Goal: Find contact information: Find contact information

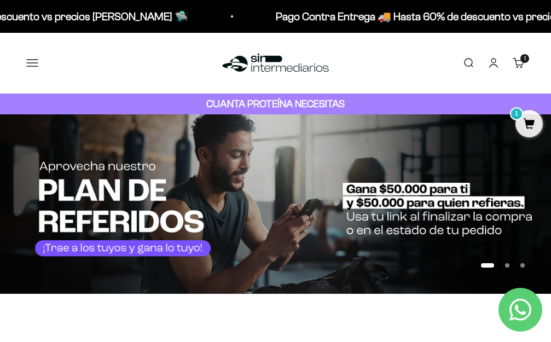
click at [37, 57] on button "Menú" at bounding box center [32, 63] width 12 height 12
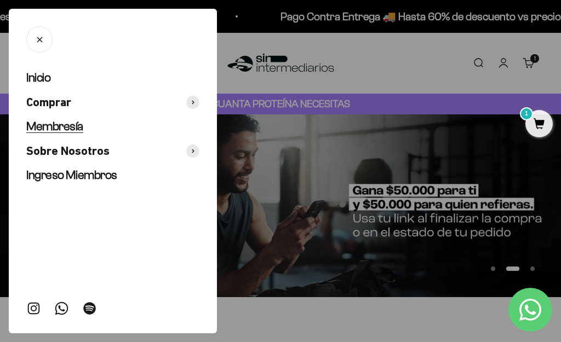
click at [76, 126] on span "Membresía" at bounding box center [54, 126] width 57 height 14
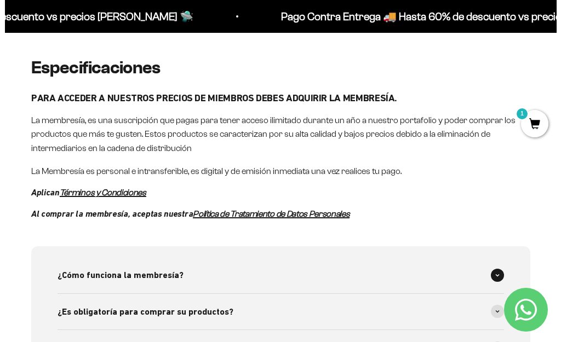
scroll to position [164, 0]
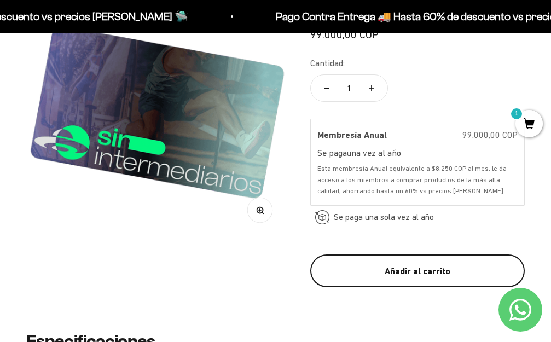
click at [399, 269] on div "Añadir al carrito" at bounding box center [417, 271] width 171 height 14
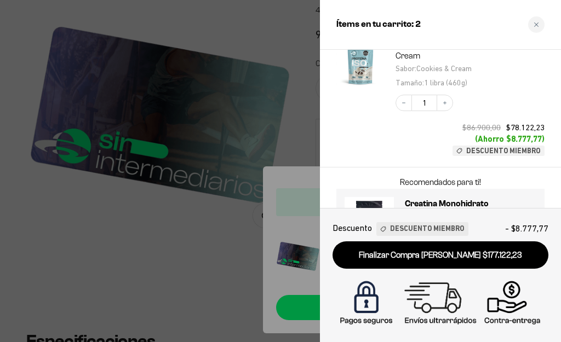
scroll to position [208, 0]
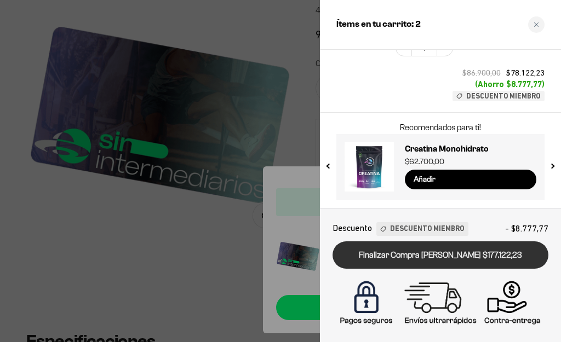
click at [429, 255] on link "Finalizar Compra [PERSON_NAME] $177.122,23" at bounding box center [440, 255] width 216 height 28
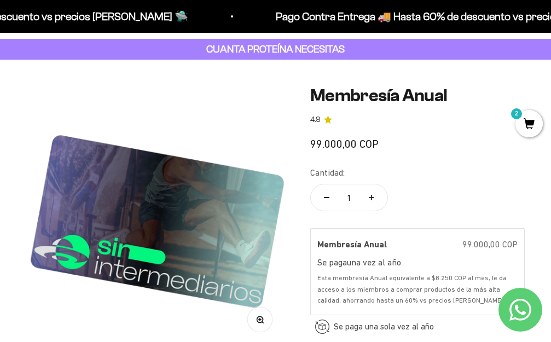
scroll to position [164, 0]
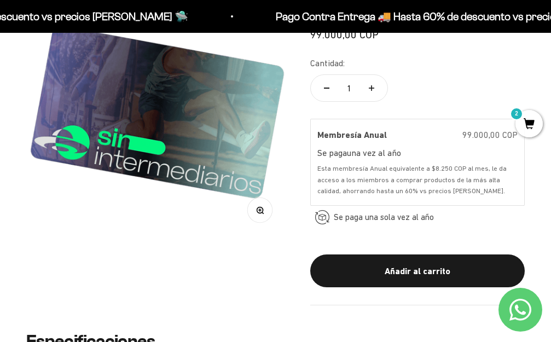
click at [387, 178] on div "Esta membresía Anual equivalente a $8.250 COP al mes, le da acceso a los miembr…" at bounding box center [418, 179] width 200 height 33
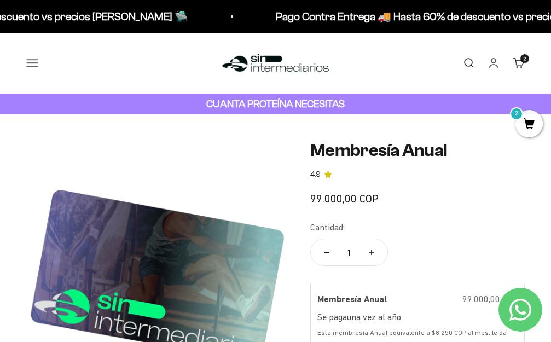
scroll to position [109, 0]
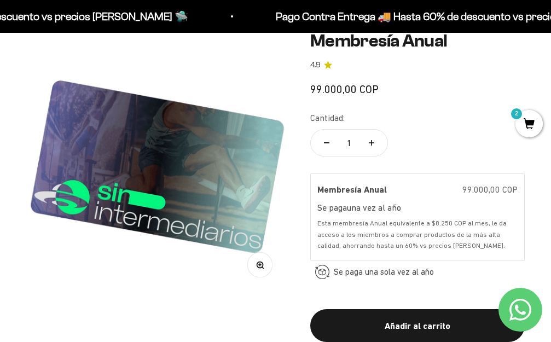
click at [372, 141] on icon "Aumentar cantidad" at bounding box center [371, 142] width 5 height 5
click at [331, 142] on button "Reducir cantidad" at bounding box center [327, 143] width 32 height 26
type input "1"
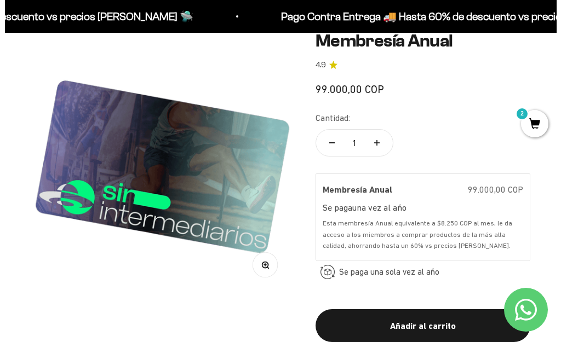
scroll to position [219, 0]
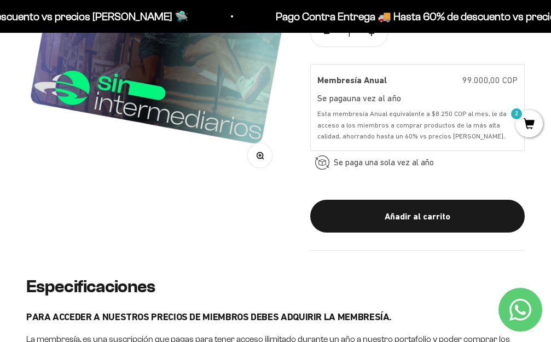
click at [526, 125] on span "2" at bounding box center [529, 123] width 27 height 27
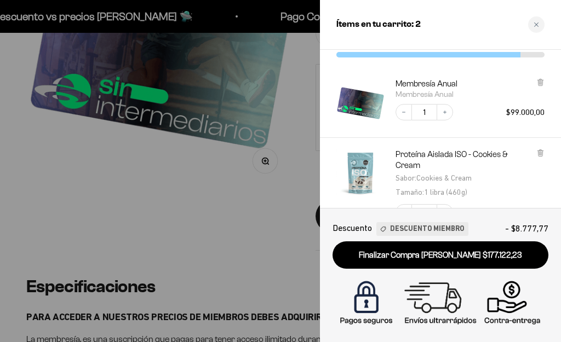
scroll to position [208, 0]
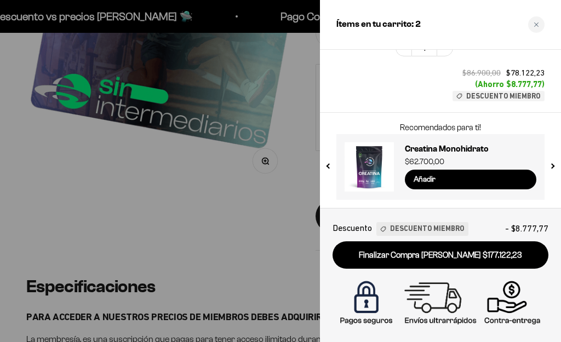
click at [305, 126] on div at bounding box center [280, 171] width 561 height 342
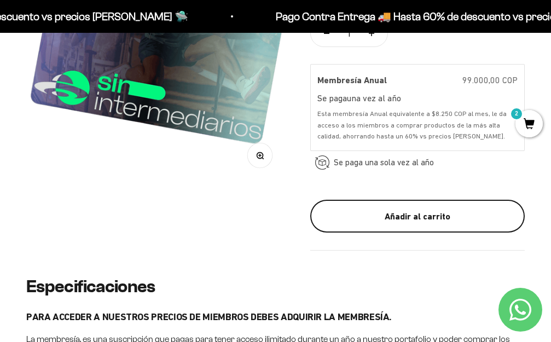
click at [418, 216] on div "Añadir al carrito" at bounding box center [417, 217] width 171 height 14
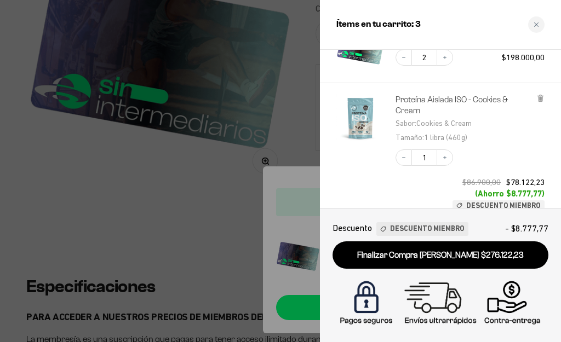
scroll to position [0, 0]
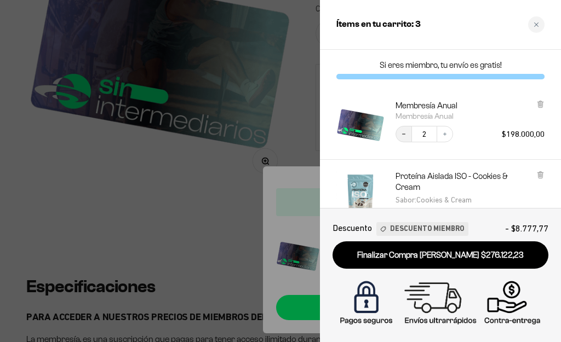
click at [403, 136] on icon "Decrease quantity" at bounding box center [403, 134] width 7 height 7
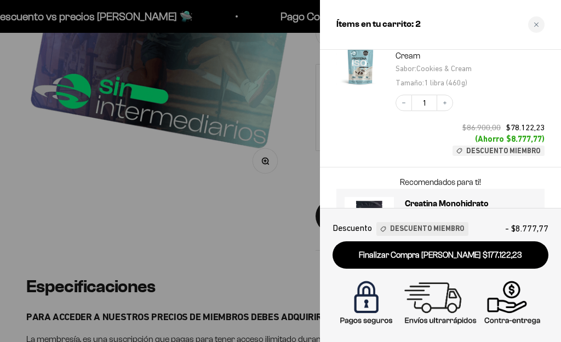
scroll to position [208, 0]
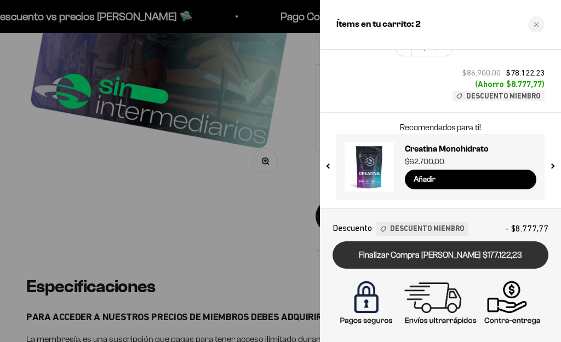
click at [435, 253] on link "Finalizar Compra [PERSON_NAME] $177.122,23" at bounding box center [440, 255] width 216 height 28
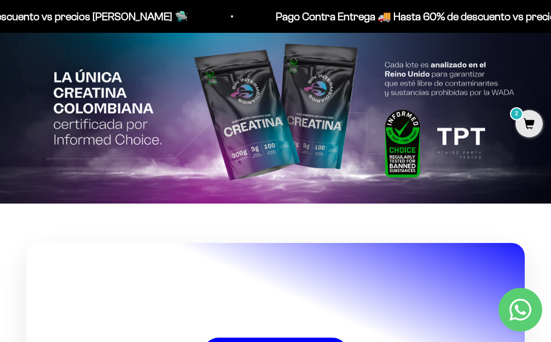
scroll to position [1859, 0]
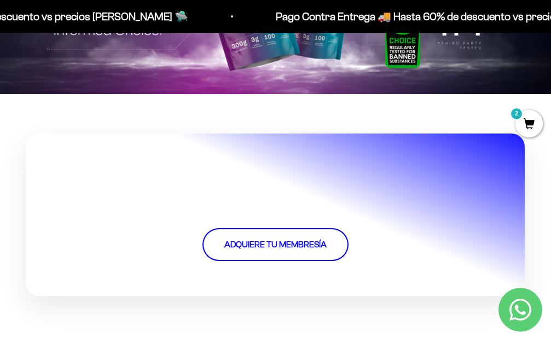
click at [306, 228] on link "ADQUIERE TU MEMBRESÍA" at bounding box center [276, 244] width 146 height 33
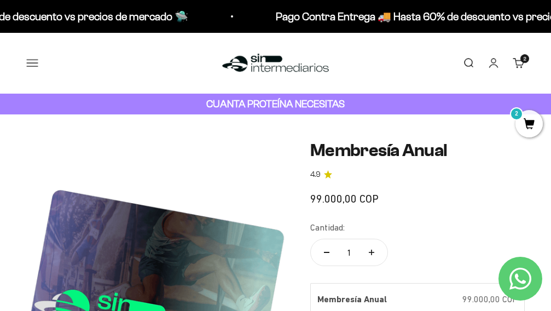
click at [29, 59] on button "Menú" at bounding box center [32, 63] width 12 height 12
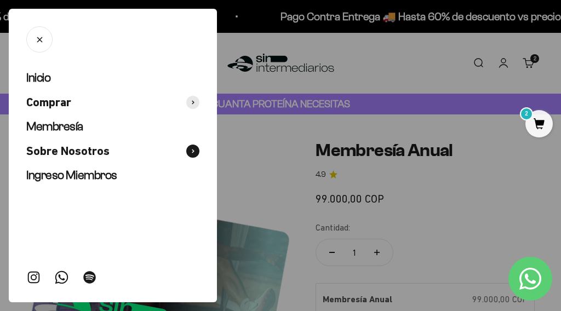
click at [87, 152] on span "Sobre Nosotros" at bounding box center [67, 151] width 83 height 16
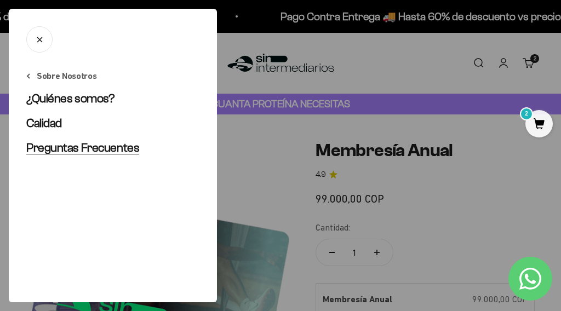
click at [82, 145] on span "Preguntas Frecuentes" at bounding box center [82, 148] width 113 height 14
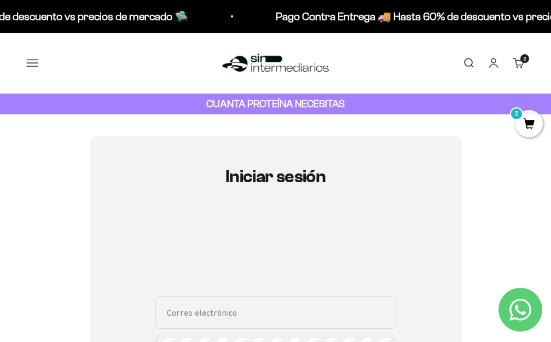
scroll to position [109, 0]
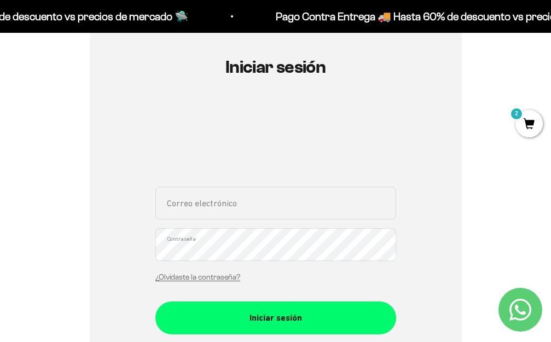
click at [242, 214] on input "Correo electrónico" at bounding box center [275, 203] width 241 height 33
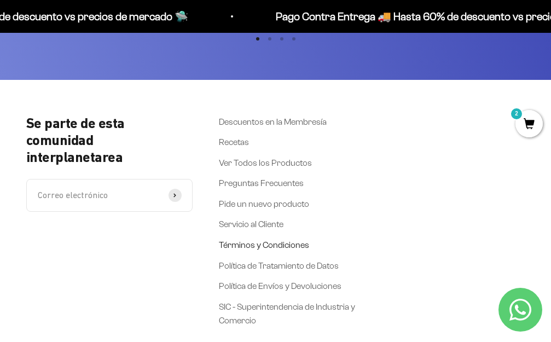
scroll to position [766, 0]
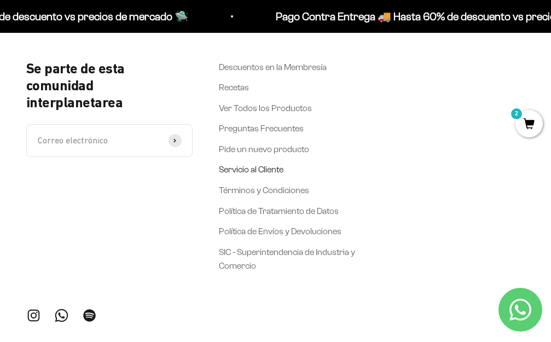
drag, startPoint x: 265, startPoint y: 162, endPoint x: 269, endPoint y: 166, distance: 5.8
click at [266, 163] on ul "Descuentos en la Membresía Recetas Ver Todos los Productos Preguntas Frecuentes…" at bounding box center [287, 167] width 137 height 214
click at [269, 166] on link "Servicio al Cliente" at bounding box center [251, 170] width 65 height 14
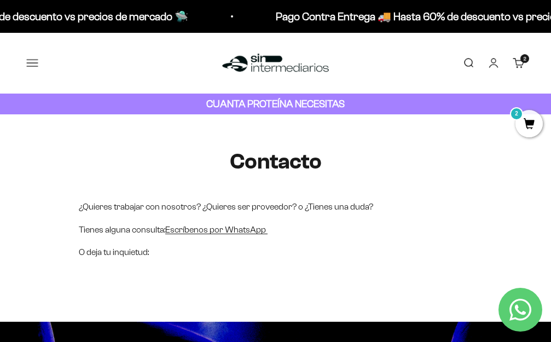
click at [123, 255] on p "O deja tu inquietud:" at bounding box center [276, 252] width 394 height 14
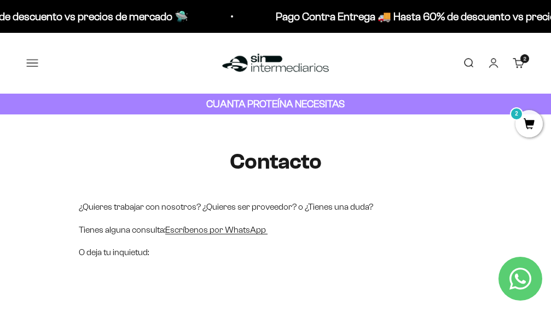
click at [26, 60] on button "Menú" at bounding box center [32, 63] width 12 height 12
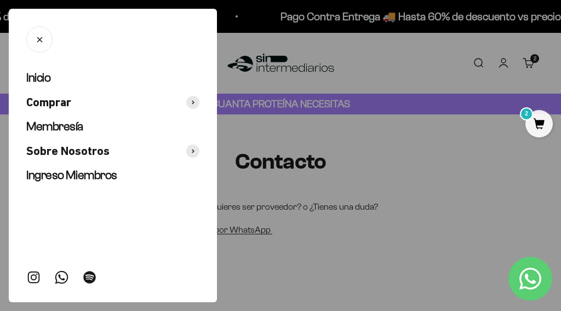
click at [41, 42] on icon "Cerrar" at bounding box center [39, 39] width 10 height 10
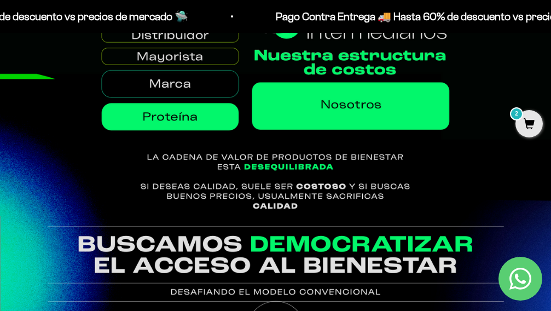
scroll to position [383, 0]
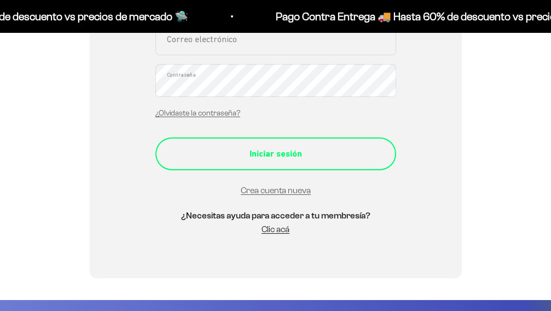
click at [291, 164] on button "Iniciar sesión" at bounding box center [275, 153] width 241 height 33
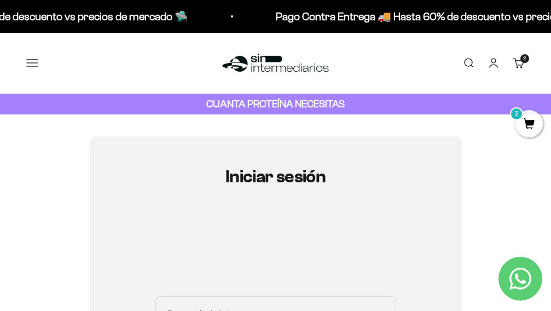
click at [471, 64] on link "Buscar" at bounding box center [469, 63] width 12 height 12
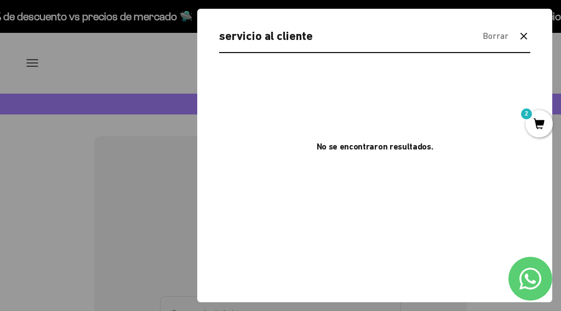
type input "servicio al cliente"
click at [524, 31] on icon "button" at bounding box center [523, 36] width 13 height 13
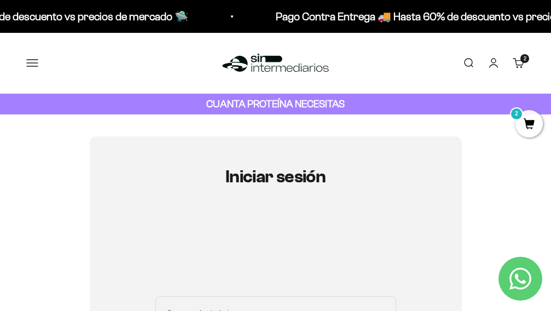
click at [31, 57] on button "Menú" at bounding box center [32, 63] width 12 height 12
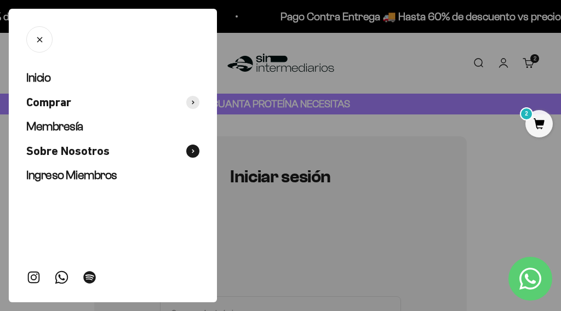
click at [91, 153] on span "Sobre Nosotros" at bounding box center [67, 151] width 83 height 16
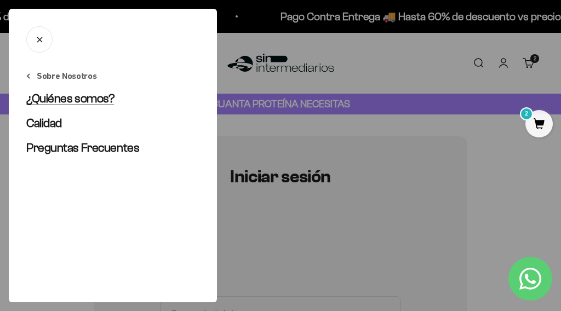
click at [71, 96] on span "¿Quiénes somos?" at bounding box center [70, 98] width 88 height 14
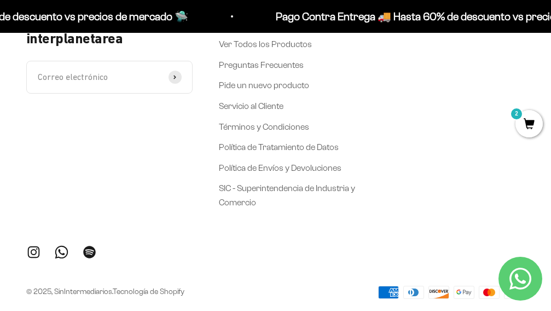
scroll to position [2103, 0]
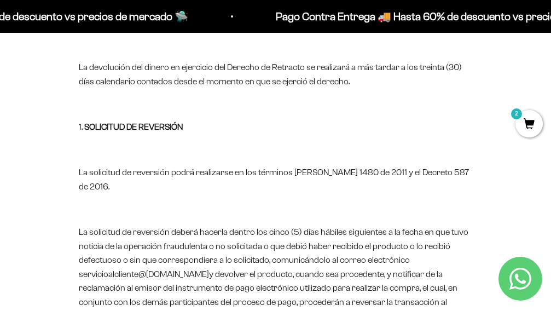
scroll to position [3542, 0]
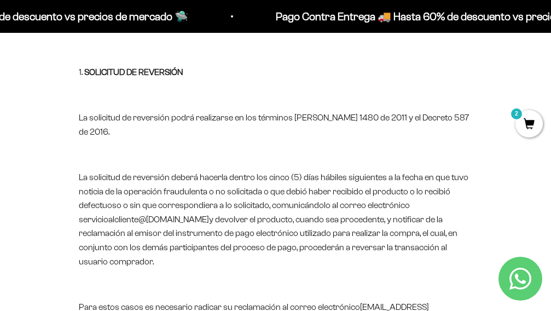
drag, startPoint x: 87, startPoint y: 232, endPoint x: 222, endPoint y: 235, distance: 135.3
click at [228, 233] on p "La solicitud de reversión deberá hacerla dentro los cinco (5) días hábiles sigu…" at bounding box center [276, 219] width 394 height 98
copy p "servicioalcliente @[DOMAIN_NAME]"
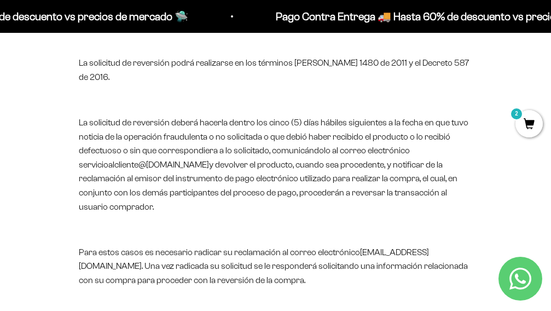
scroll to position [3651, 0]
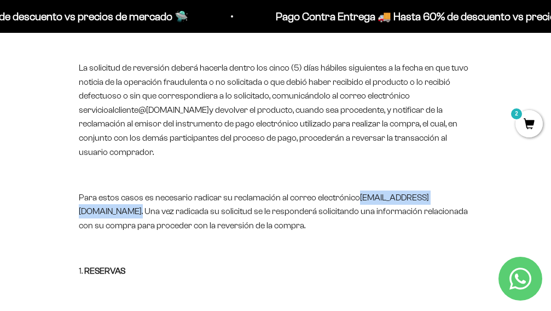
drag, startPoint x: 365, startPoint y: 209, endPoint x: 451, endPoint y: 211, distance: 86.0
copy p "info@sinintermediarios.co ."
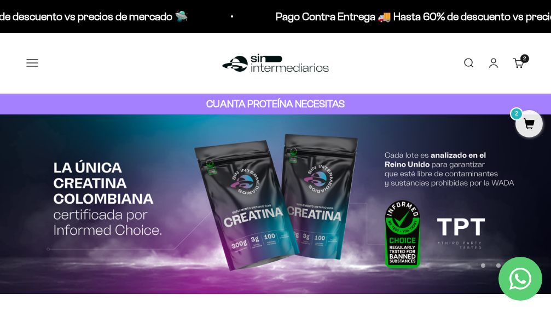
click at [32, 62] on button "Menú" at bounding box center [32, 63] width 12 height 12
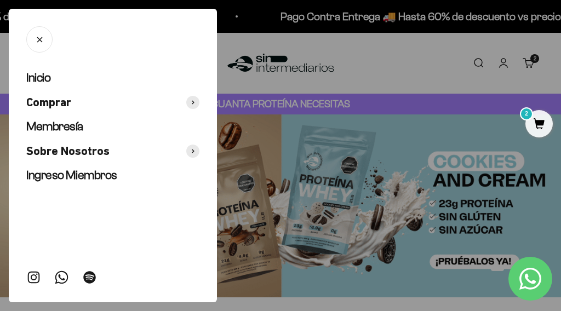
click at [492, 191] on div at bounding box center [280, 155] width 561 height 311
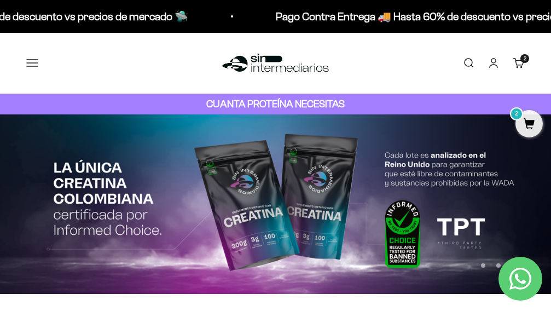
click at [468, 57] on link "Buscar" at bounding box center [469, 63] width 12 height 12
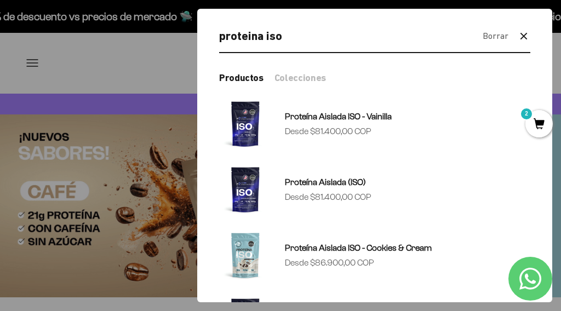
type input "proteina iso"
click at [520, 35] on icon "button" at bounding box center [523, 36] width 13 height 13
